Goal: Information Seeking & Learning: Learn about a topic

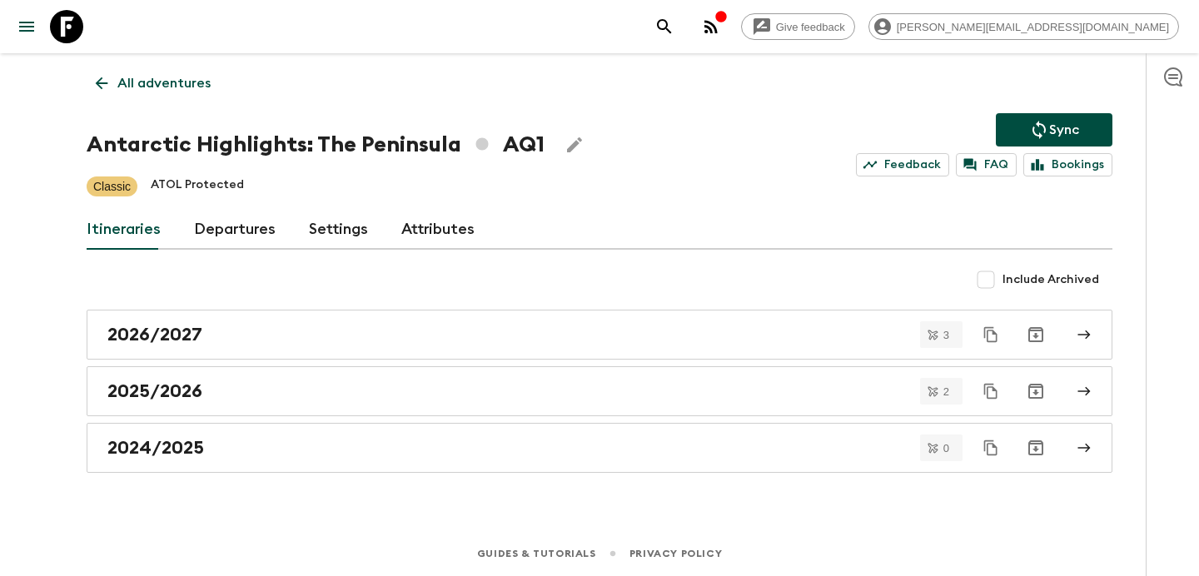
click at [206, 79] on p "All adventures" at bounding box center [163, 83] width 93 height 20
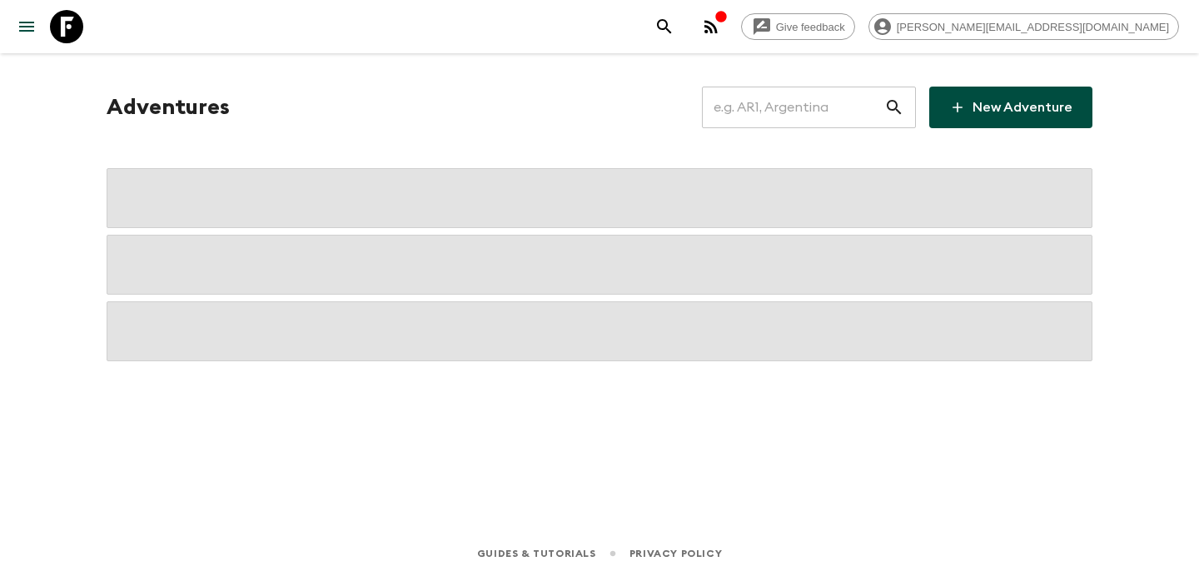
click at [752, 99] on input "text" at bounding box center [793, 107] width 182 height 47
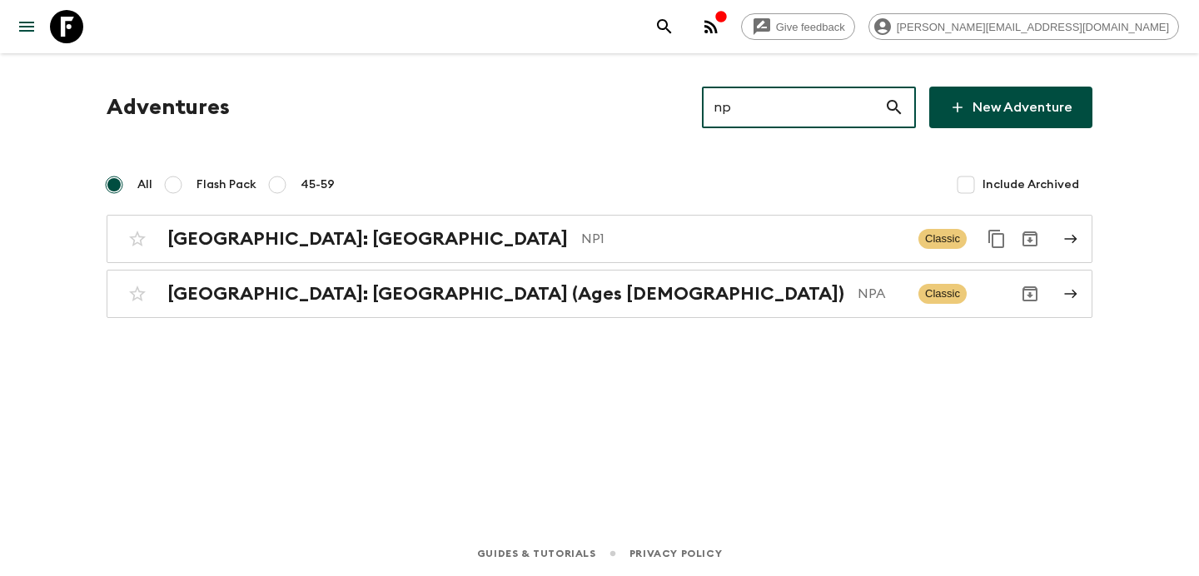
type input "npa"
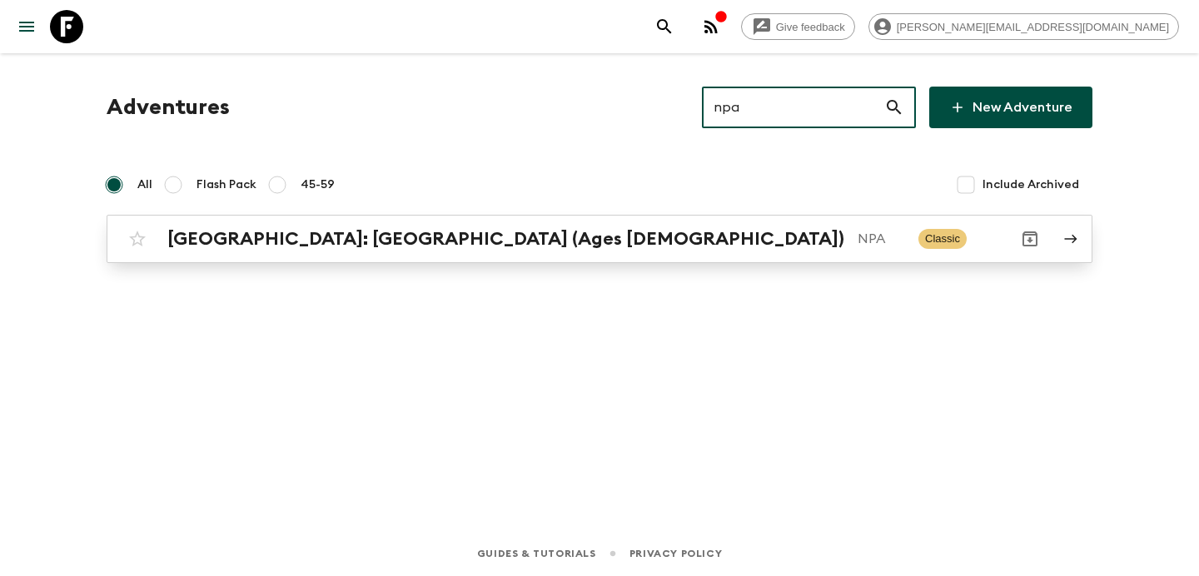
click at [857, 234] on p "NPA" at bounding box center [880, 239] width 47 height 20
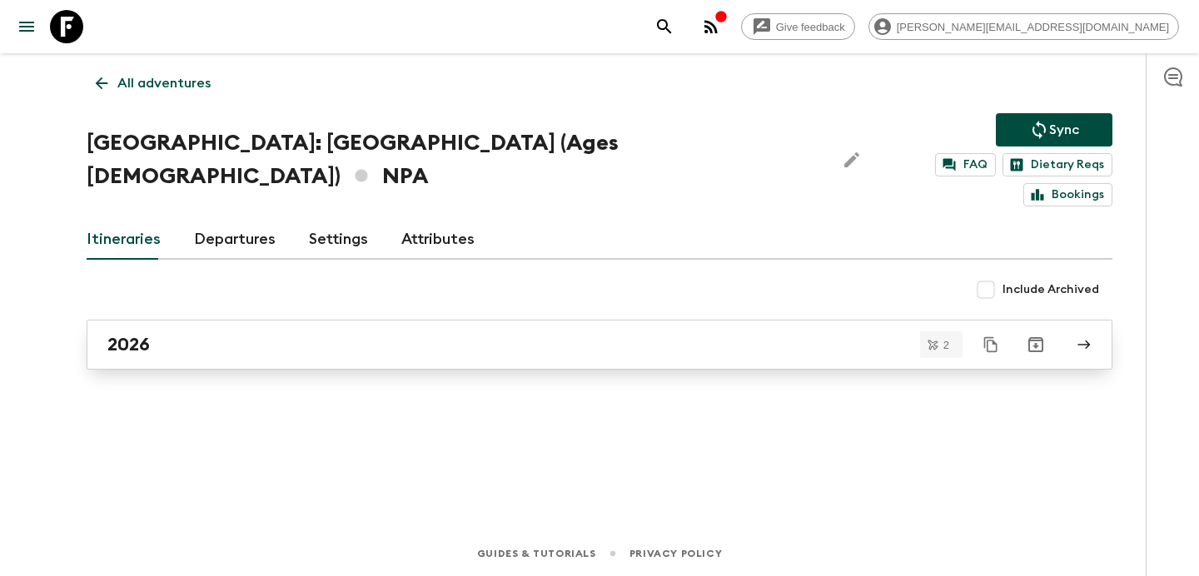
click at [627, 320] on link "2026" at bounding box center [600, 345] width 1026 height 50
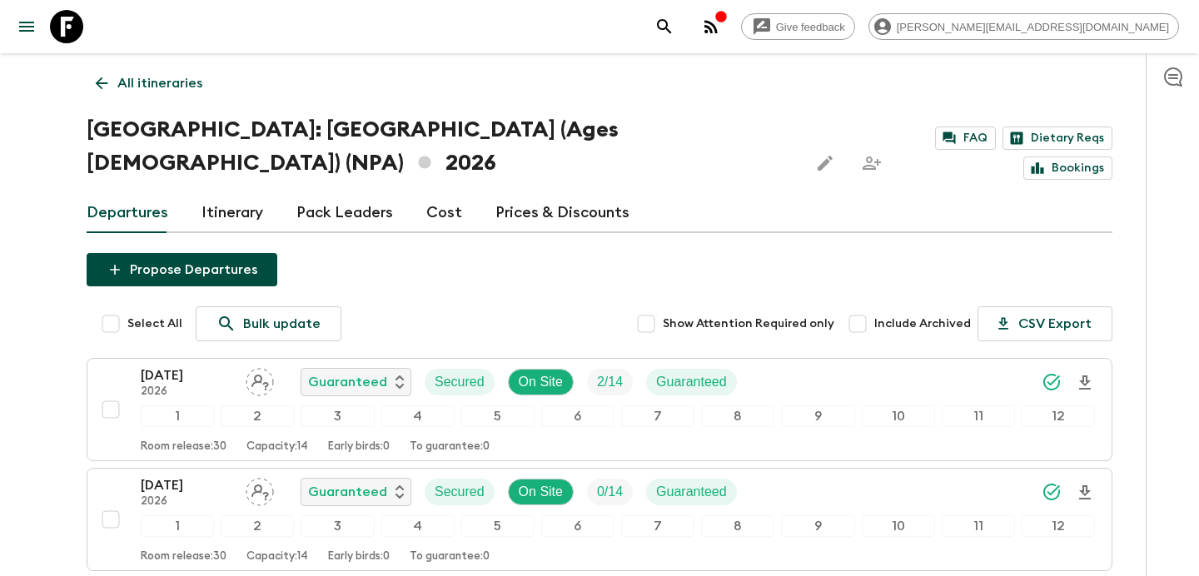
click at [166, 96] on link "All itineraries" at bounding box center [149, 83] width 125 height 33
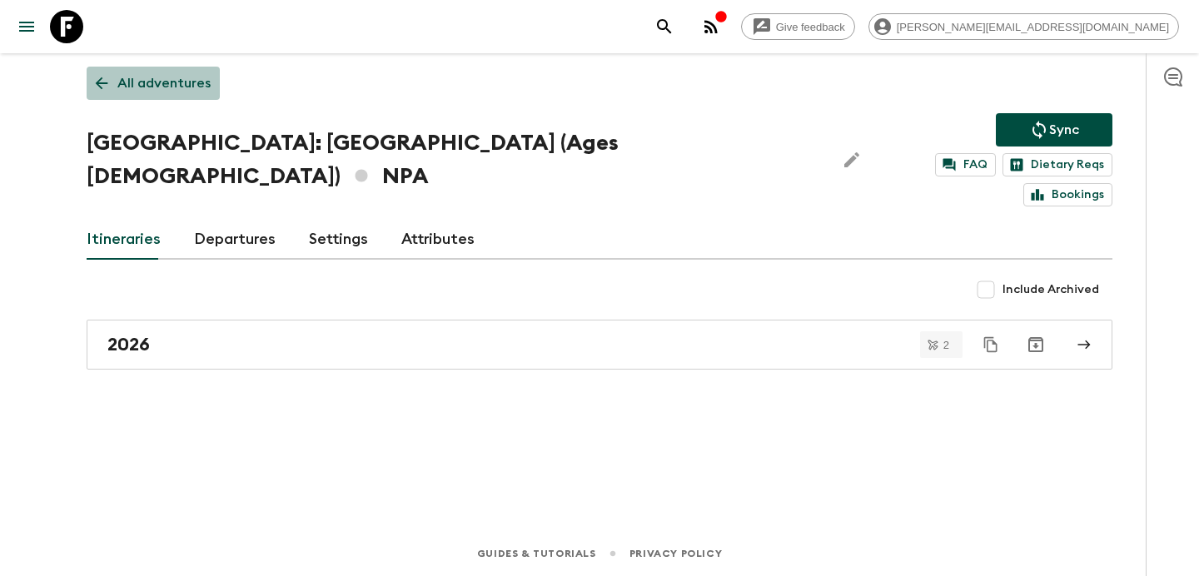
click at [166, 96] on link "All adventures" at bounding box center [153, 83] width 133 height 33
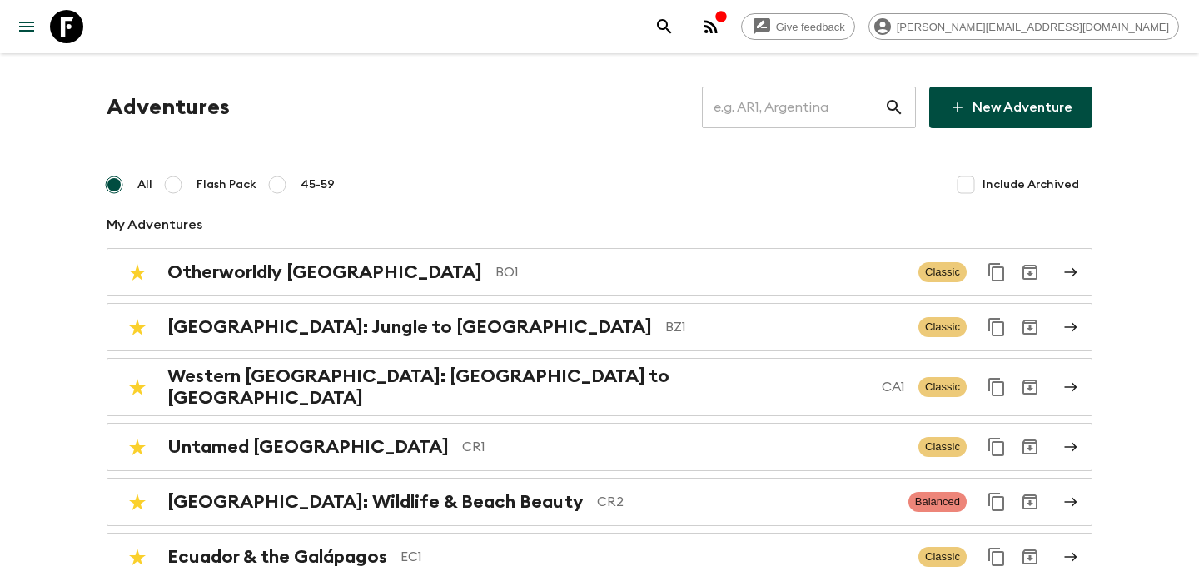
click at [783, 113] on input "text" at bounding box center [793, 107] width 182 height 47
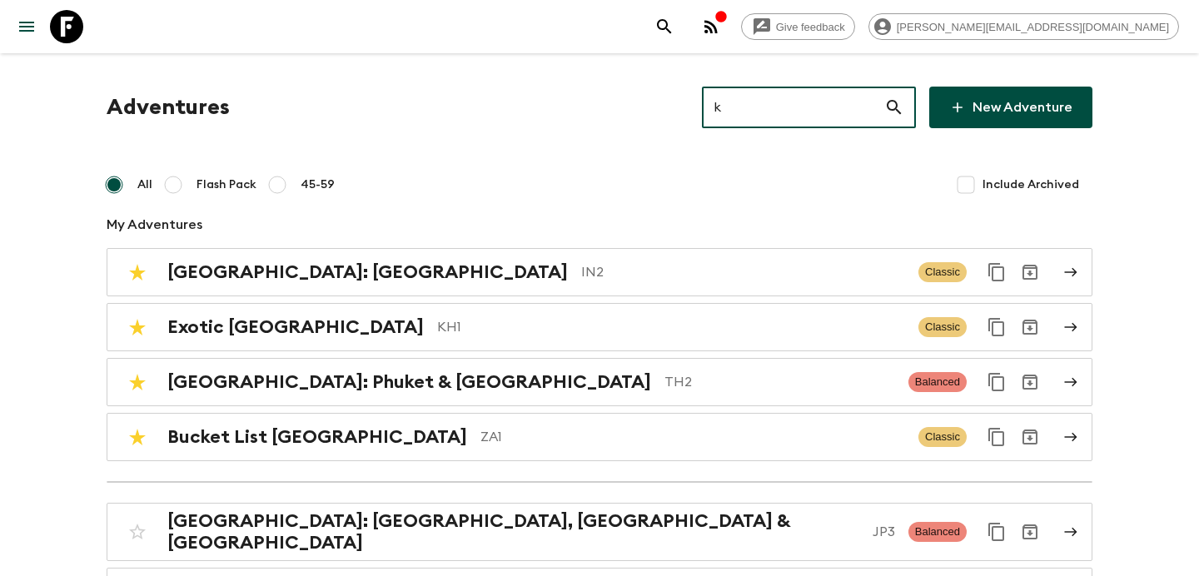
type input "kg"
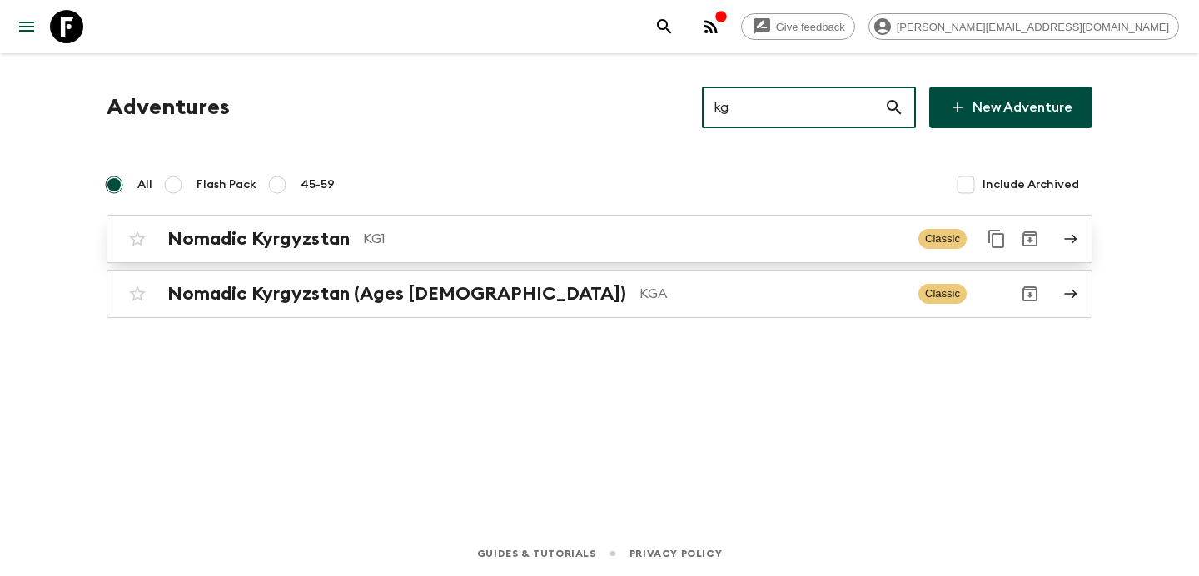
click at [692, 247] on p "KG1" at bounding box center [634, 239] width 542 height 20
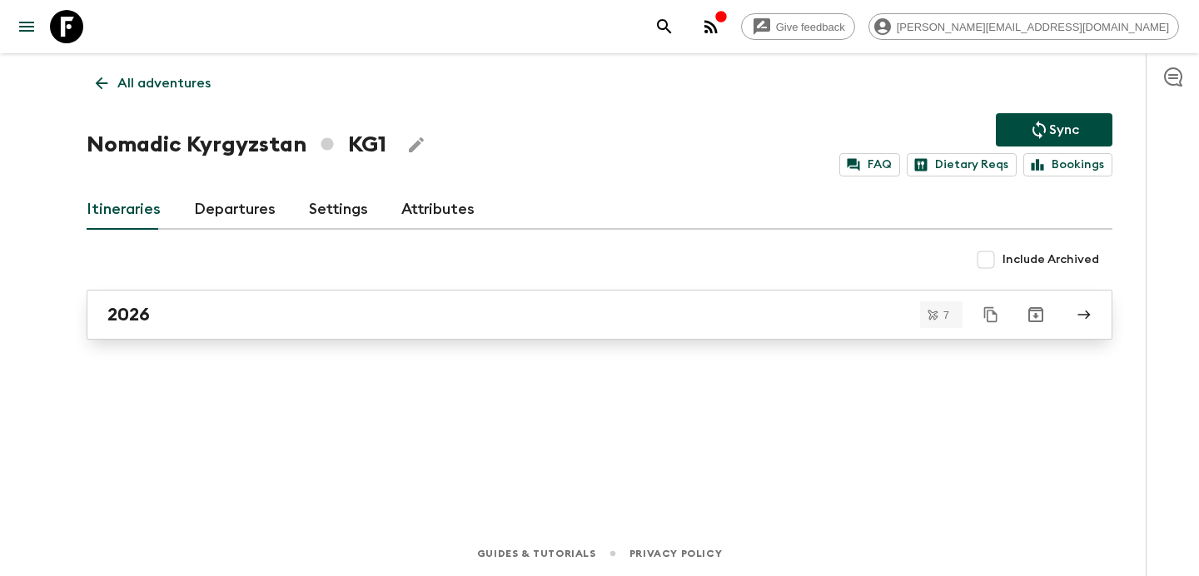
click at [611, 320] on div "2026" at bounding box center [583, 315] width 952 height 22
